Goal: Task Accomplishment & Management: Use online tool/utility

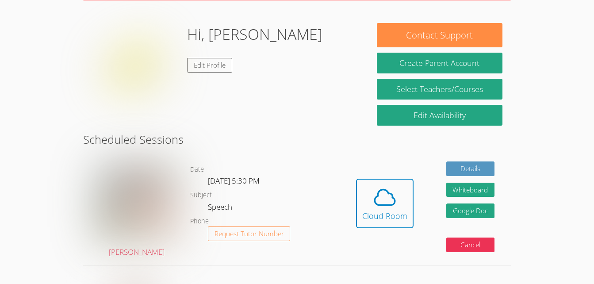
scroll to position [122, 0]
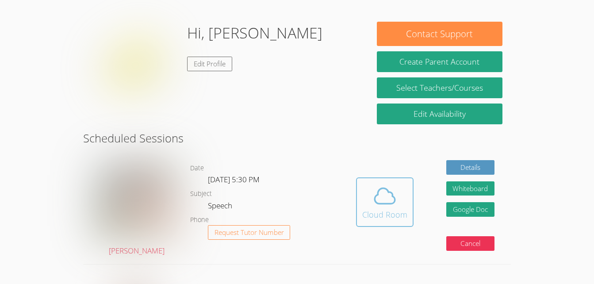
click at [359, 204] on button "Cloud Room" at bounding box center [385, 202] width 58 height 50
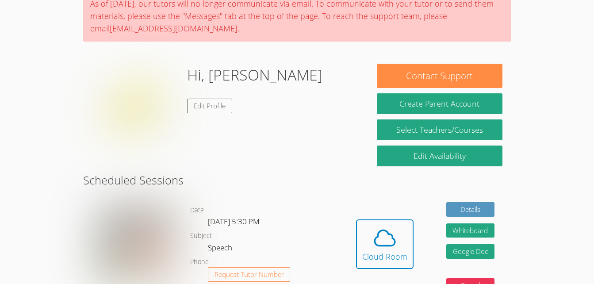
scroll to position [50, 0]
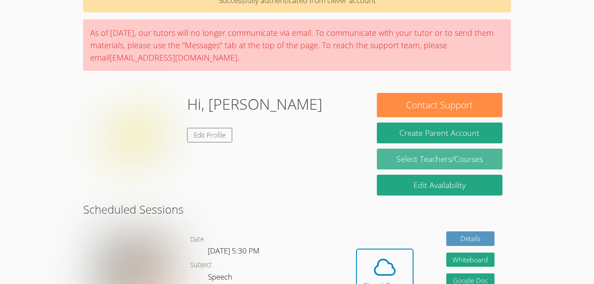
click at [448, 158] on link "Select Teachers/Courses" at bounding box center [440, 159] width 126 height 21
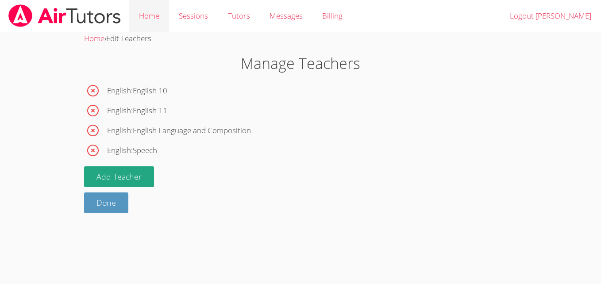
click at [152, 23] on link "Home" at bounding box center [149, 16] width 40 height 32
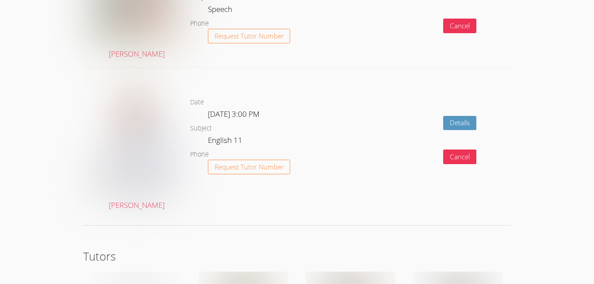
scroll to position [1494, 0]
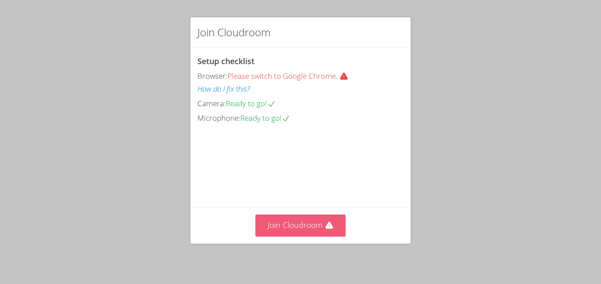
click at [327, 224] on icon at bounding box center [329, 225] width 8 height 7
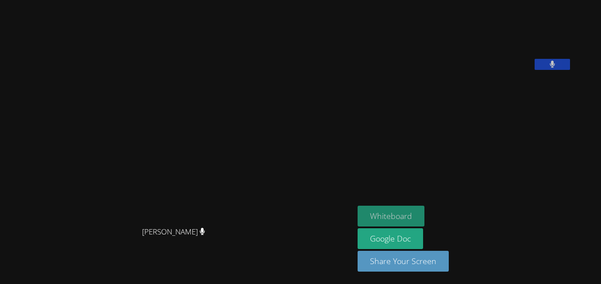
click at [397, 222] on button "Whiteboard" at bounding box center [391, 216] width 67 height 21
click at [209, 154] on video at bounding box center [177, 124] width 133 height 195
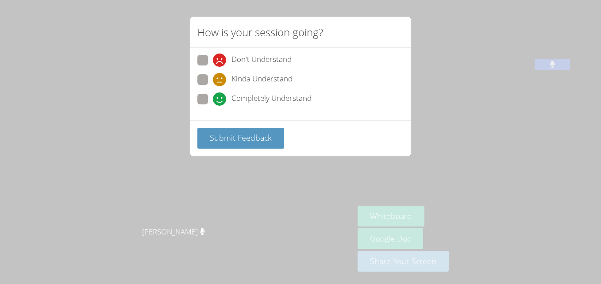
click at [213, 106] on span at bounding box center [213, 106] width 0 height 0
click at [213, 101] on input "Completely Understand" at bounding box center [217, 98] width 8 height 8
radio input "true"
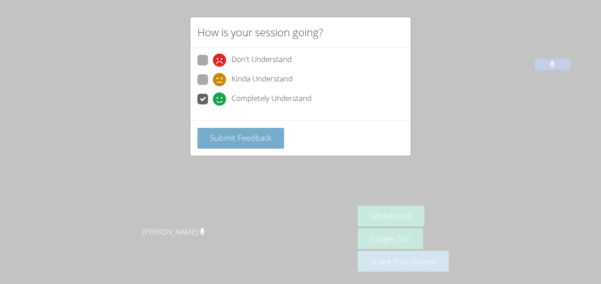
click at [252, 136] on span "Submit Feedback" at bounding box center [241, 137] width 62 height 11
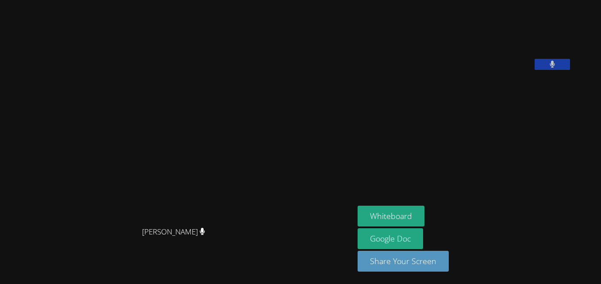
click at [173, 132] on video at bounding box center [177, 124] width 133 height 195
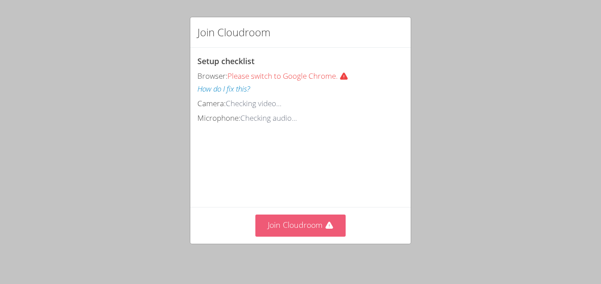
click at [307, 228] on button "Join Cloudroom" at bounding box center [300, 226] width 91 height 22
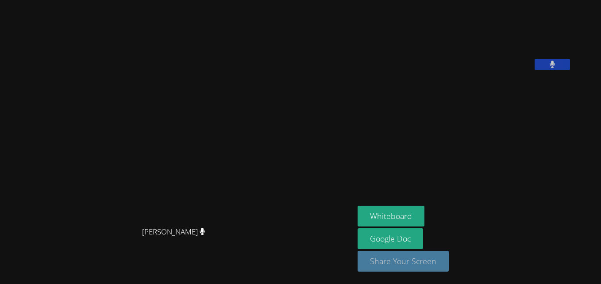
click at [379, 262] on button "Share Your Screen" at bounding box center [403, 261] width 91 height 21
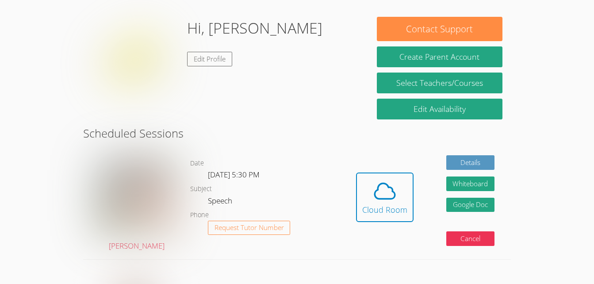
scroll to position [95, 0]
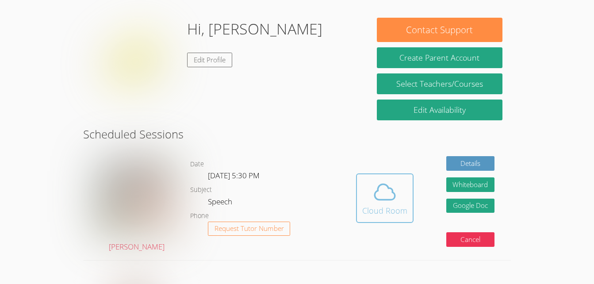
click at [391, 216] on div "Cloud Room" at bounding box center [385, 210] width 45 height 12
